Goal: Task Accomplishment & Management: Use online tool/utility

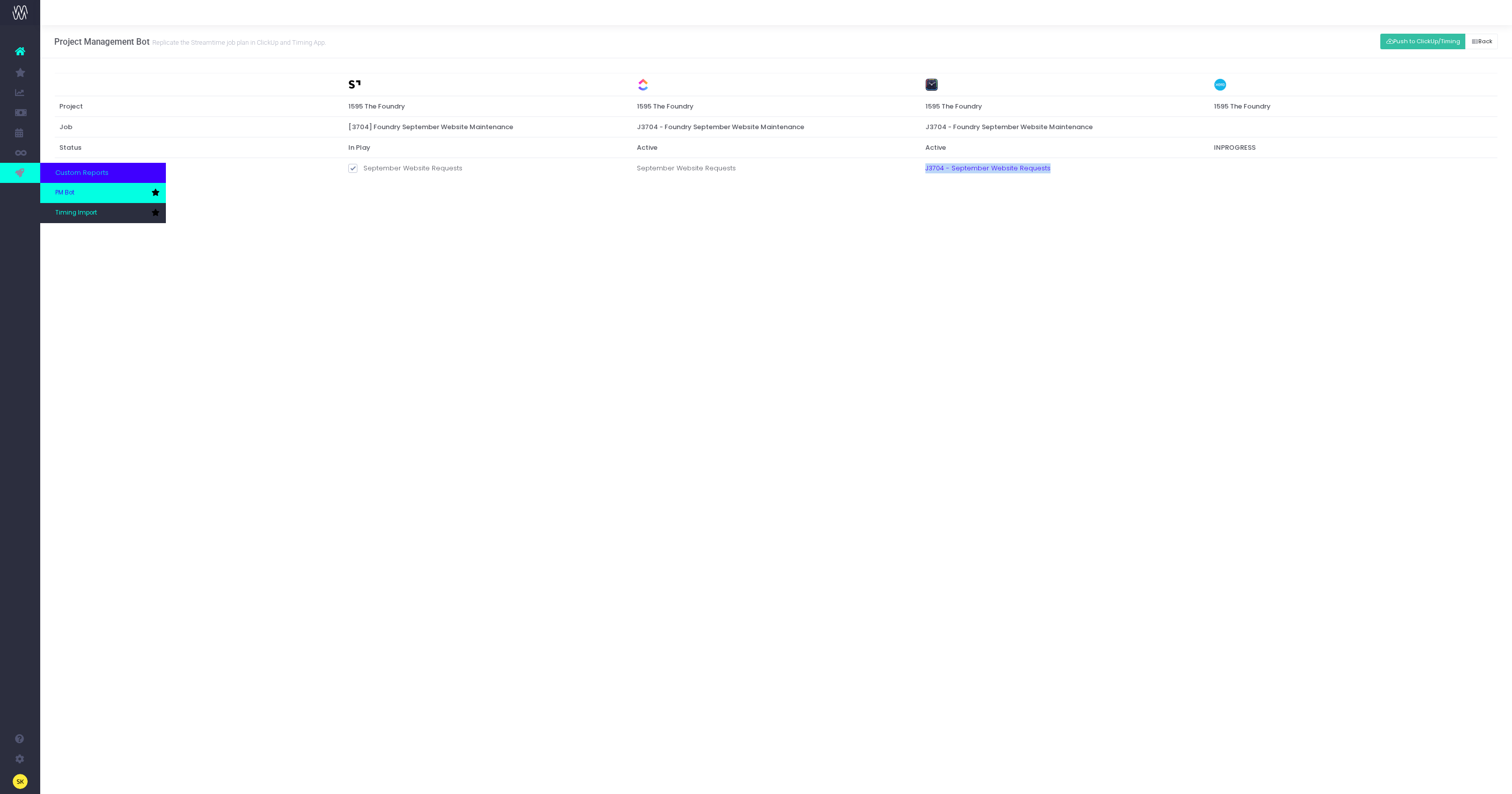
click at [71, 192] on span "PM Bot" at bounding box center [65, 192] width 19 height 9
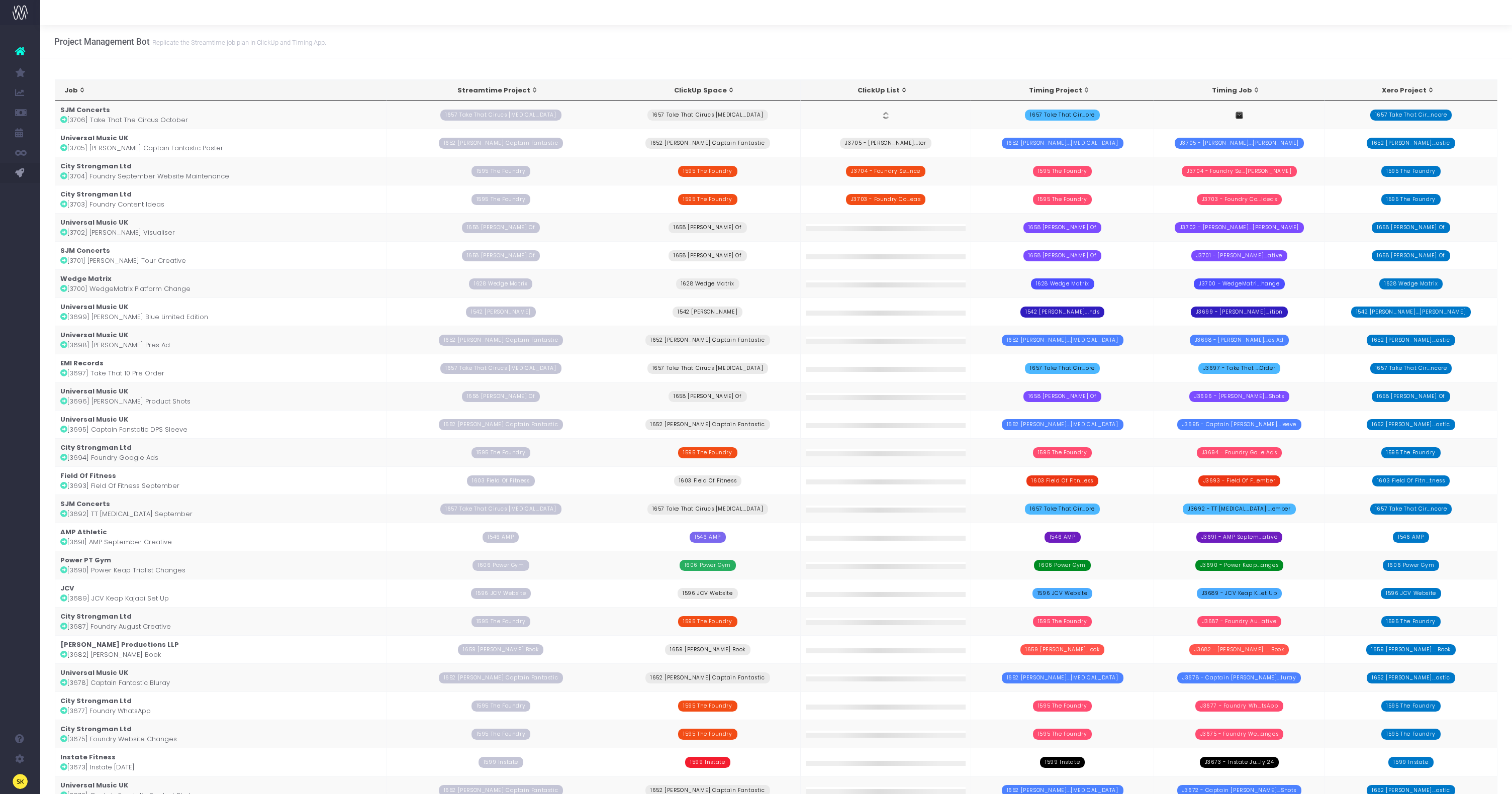
click at [182, 121] on td "SJM Concerts [3706] Take That The Circus October" at bounding box center [221, 114] width 332 height 28
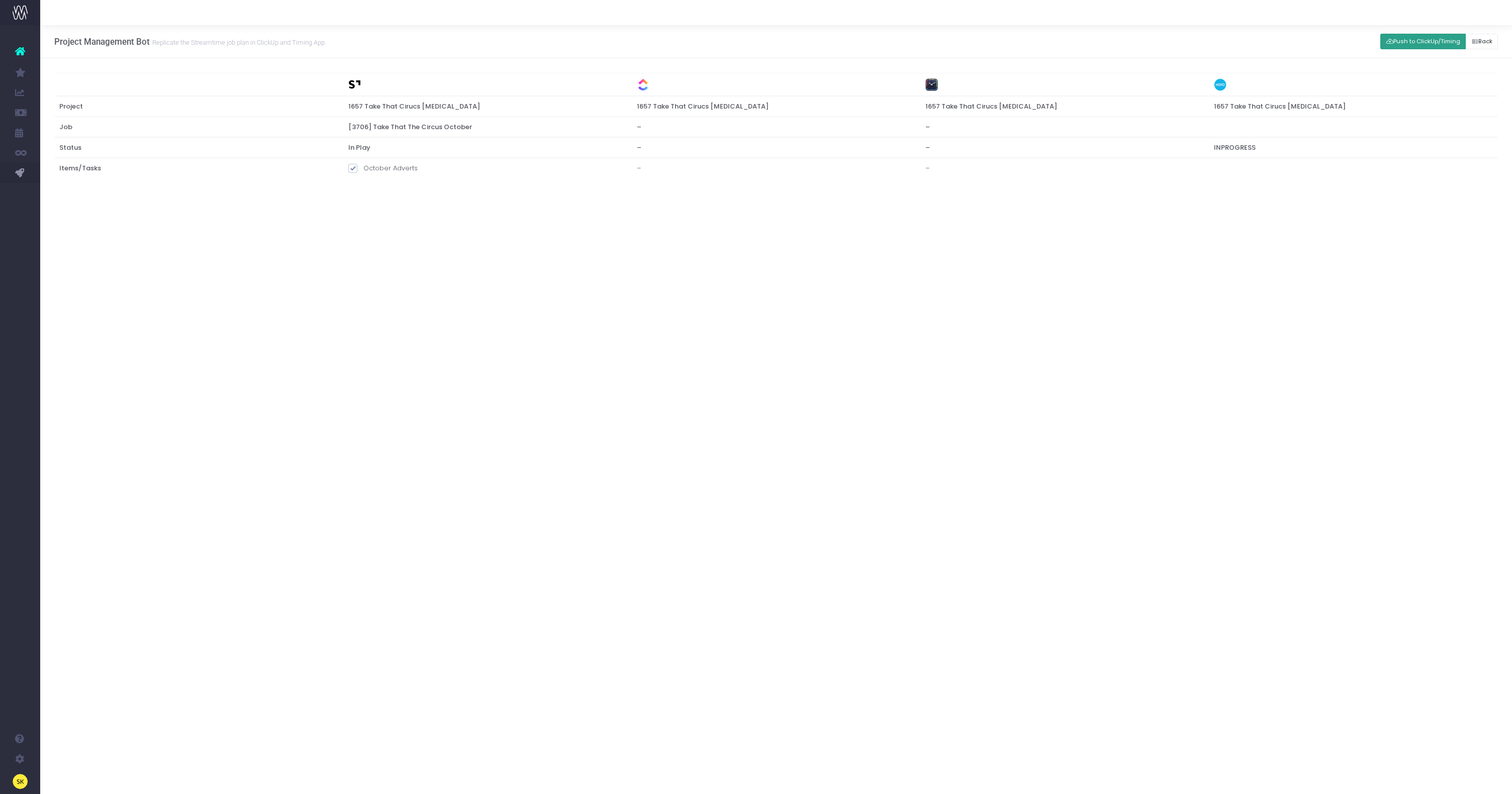
click at [1422, 44] on button "Push to ClickUp/Timing" at bounding box center [1423, 41] width 86 height 16
drag, startPoint x: 1094, startPoint y: 278, endPoint x: 772, endPoint y: 166, distance: 340.9
click at [1093, 278] on div "Project Management Bot Replicate the Streamtime job plan in ClickUp and Timing …" at bounding box center [776, 410] width 1472 height 769
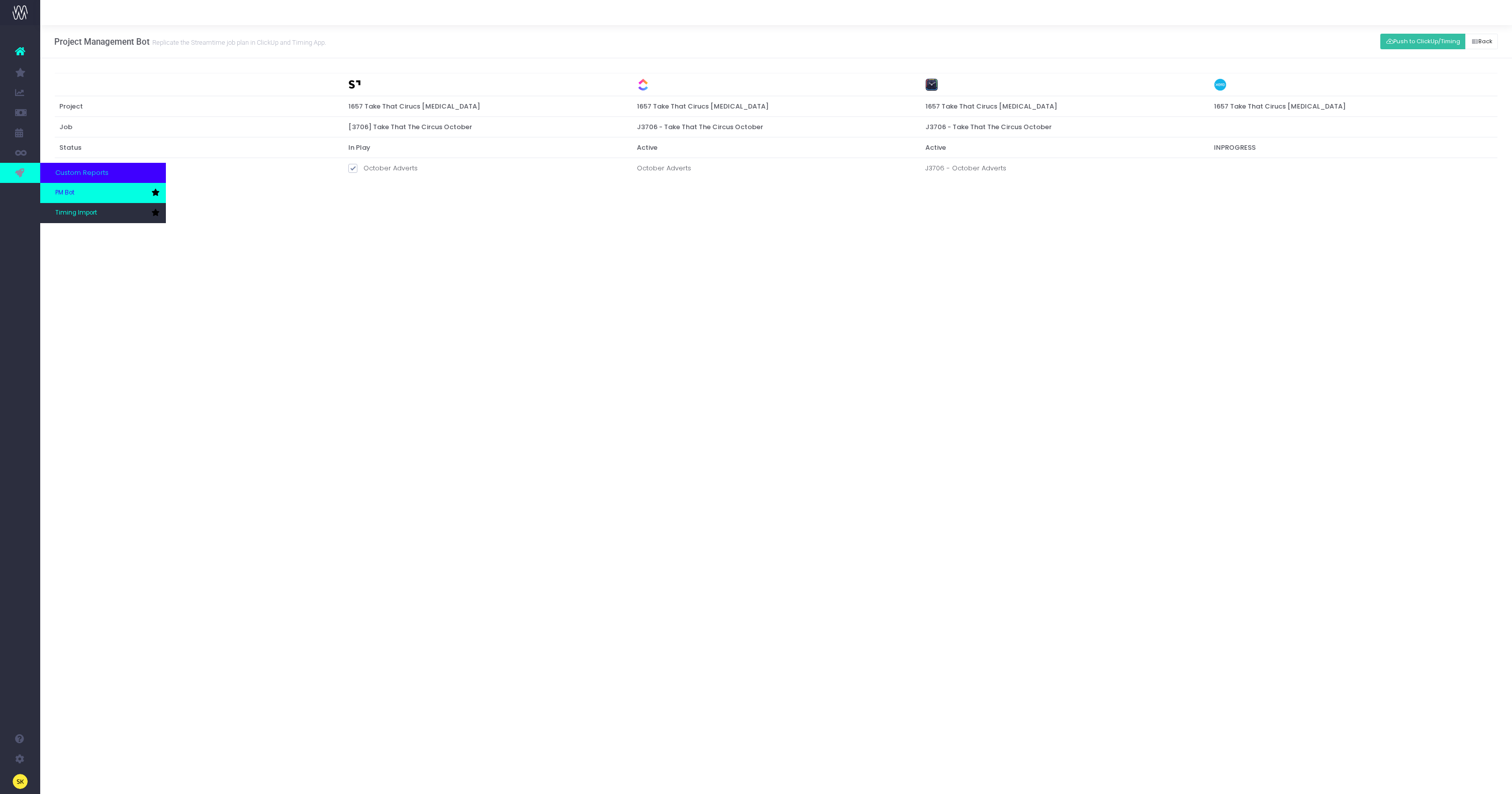
click at [72, 190] on span "PM Bot" at bounding box center [65, 192] width 19 height 9
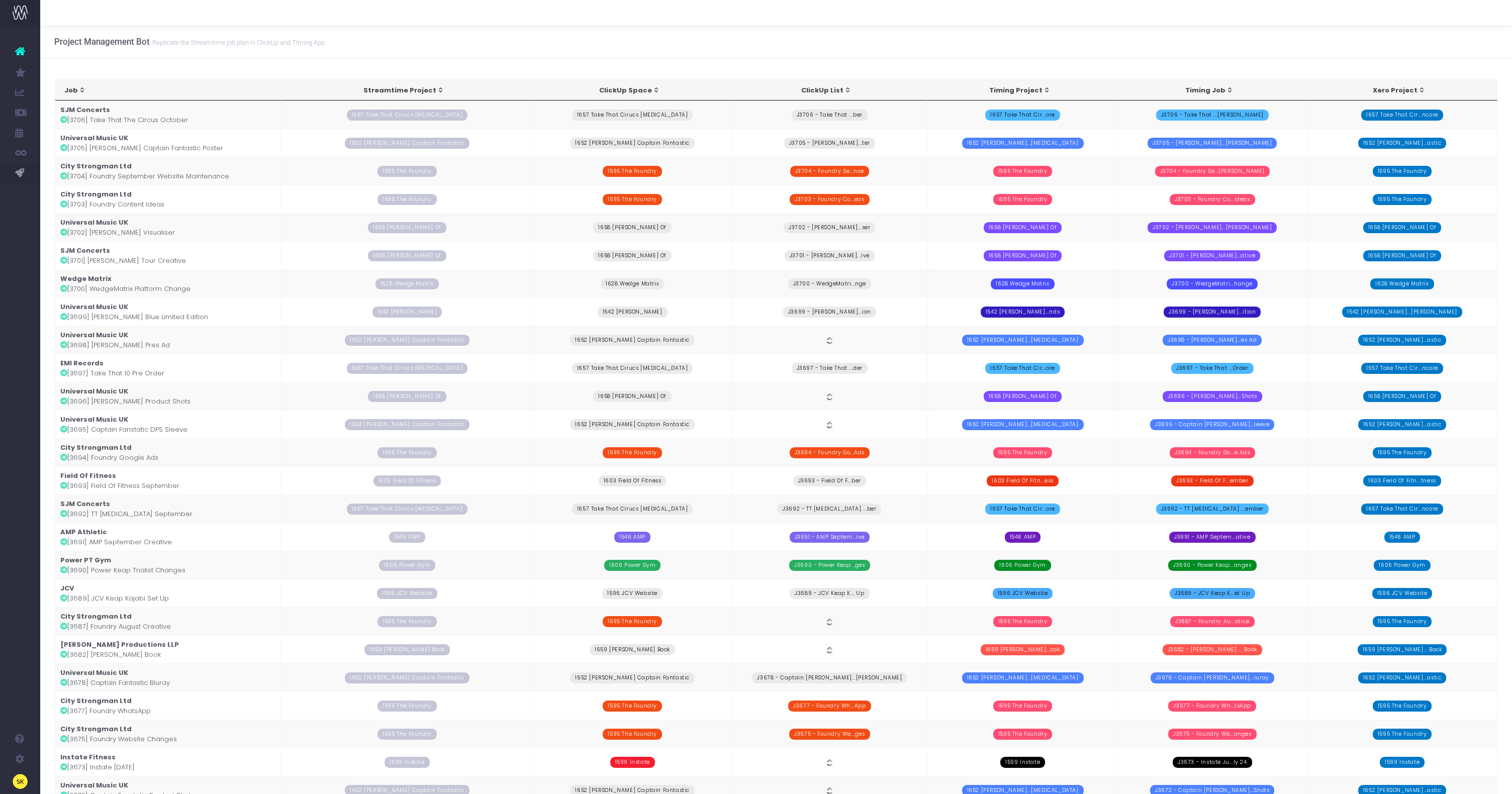
click at [160, 142] on td "Universal Music UK [3705] [PERSON_NAME] Captain Fantastic Poster" at bounding box center [168, 143] width 226 height 28
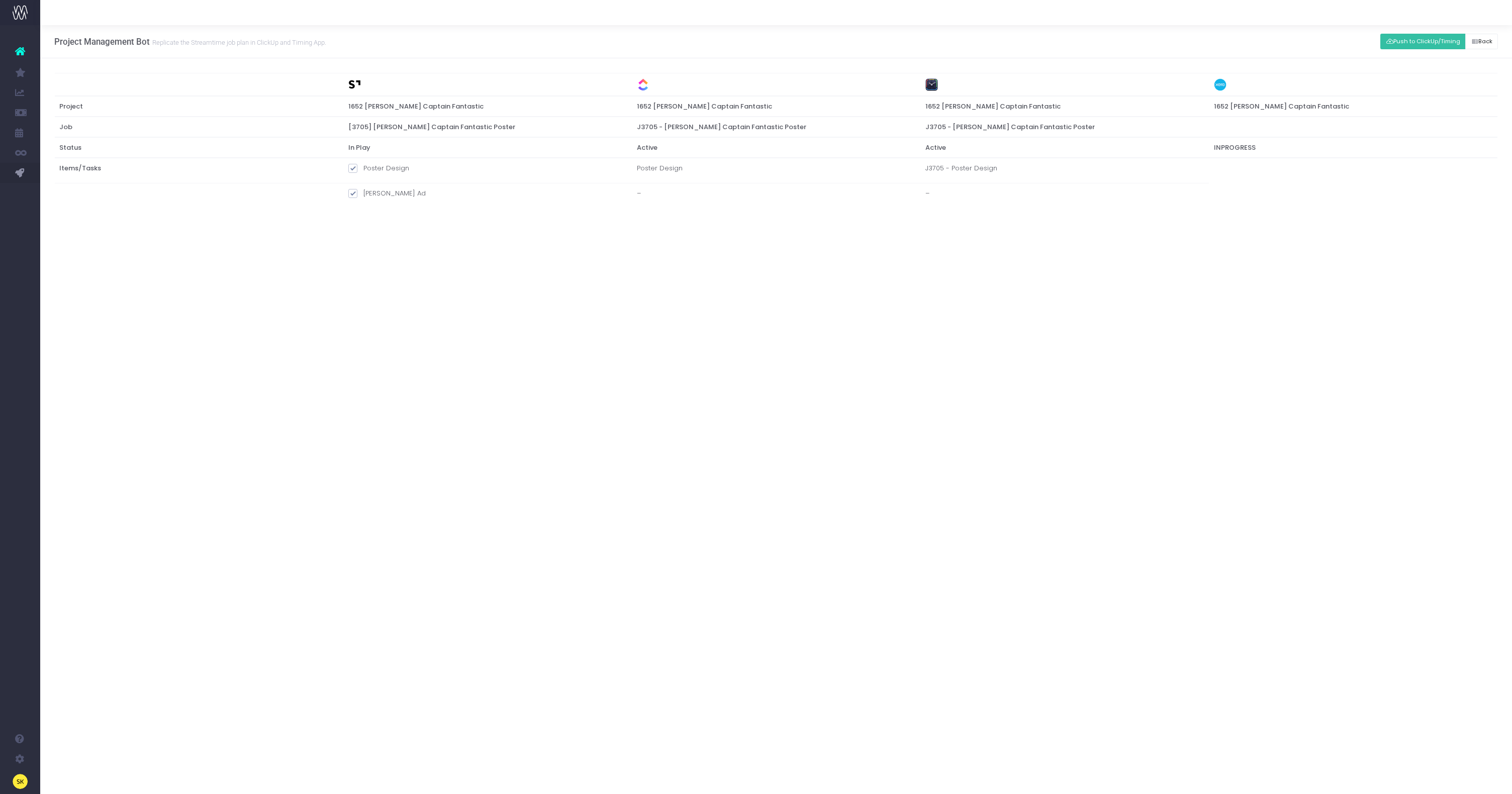
click at [353, 167] on span at bounding box center [352, 168] width 9 height 9
click at [363, 167] on input "Poster Design" at bounding box center [366, 166] width 6 height 6
checkbox input "false"
click at [1385, 36] on button "Push to ClickUp/Timing" at bounding box center [1423, 41] width 86 height 16
